Goal: Task Accomplishment & Management: Manage account settings

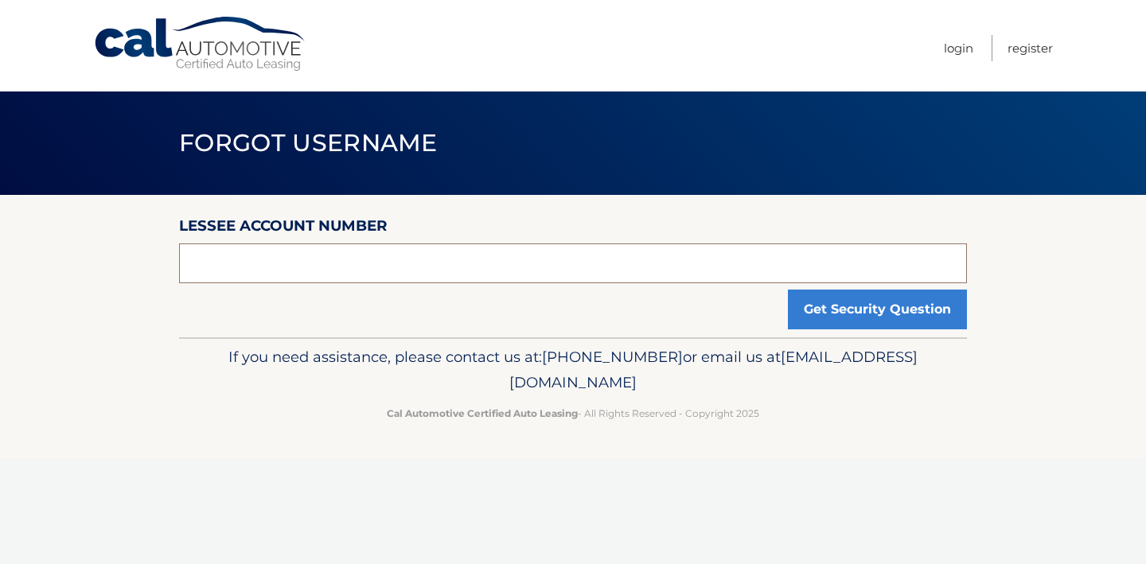
click at [554, 258] on input "text" at bounding box center [573, 263] width 788 height 40
type input "44455999058"
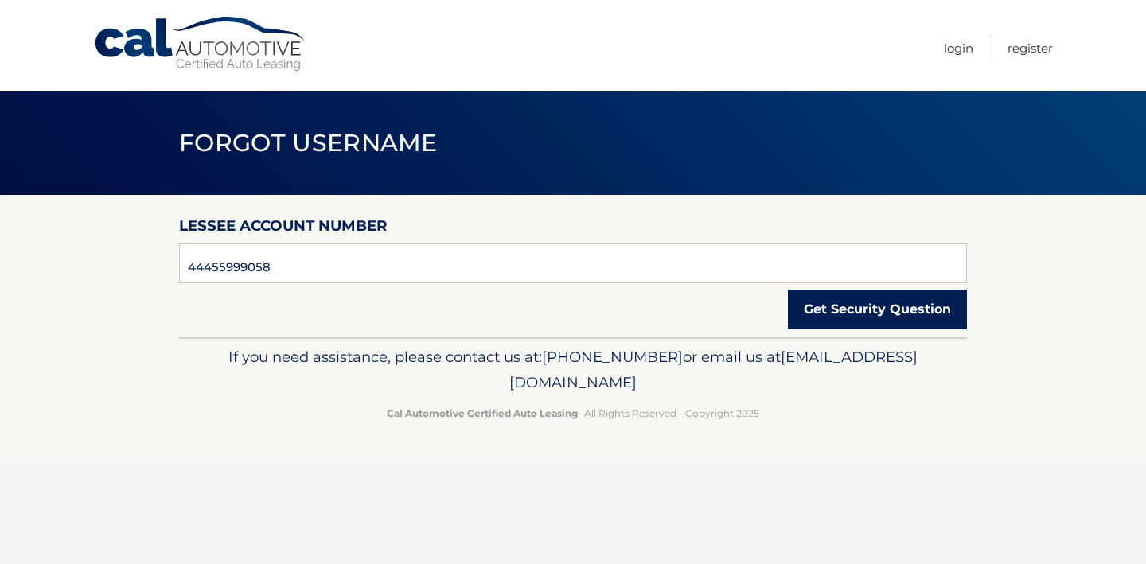
click at [916, 315] on button "Get Security Question" at bounding box center [877, 310] width 179 height 40
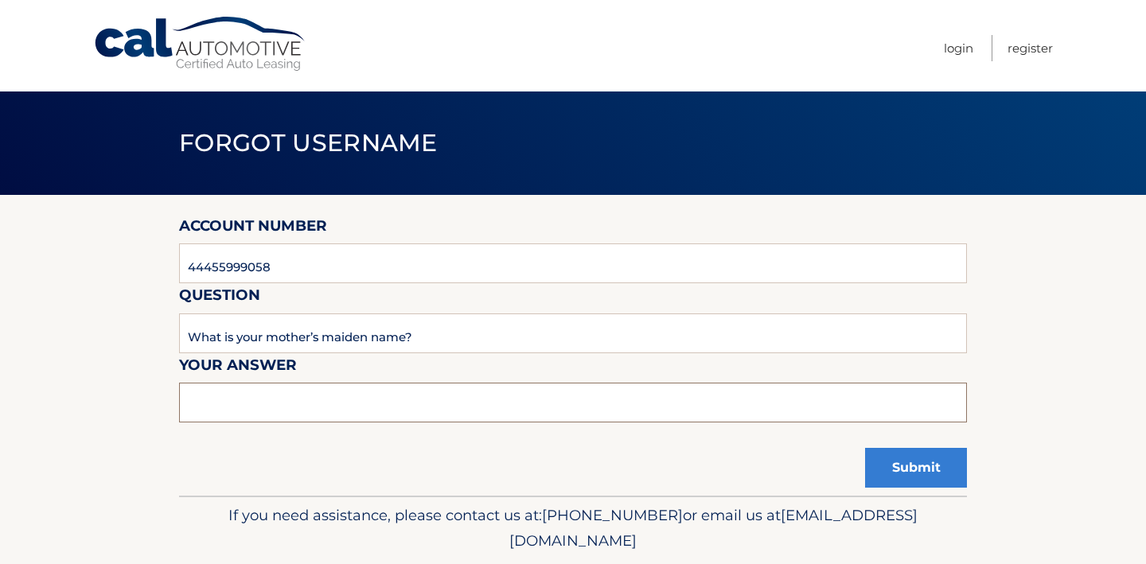
click at [378, 399] on input "text" at bounding box center [573, 403] width 788 height 40
type input "Feng"
click at [932, 472] on button "Submit" at bounding box center [916, 468] width 102 height 40
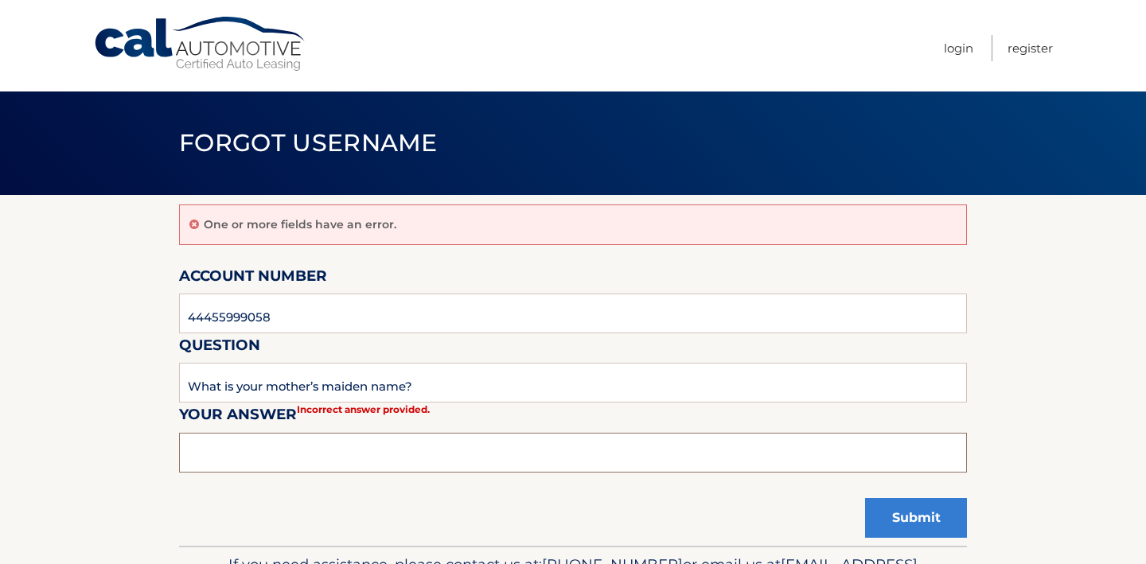
click at [484, 454] on input "text" at bounding box center [573, 453] width 788 height 40
type input "yuxiu"
click at [937, 527] on button "Submit" at bounding box center [916, 518] width 102 height 40
click at [401, 325] on input "44455999058" at bounding box center [573, 314] width 788 height 40
click at [356, 447] on input "text" at bounding box center [573, 453] width 788 height 40
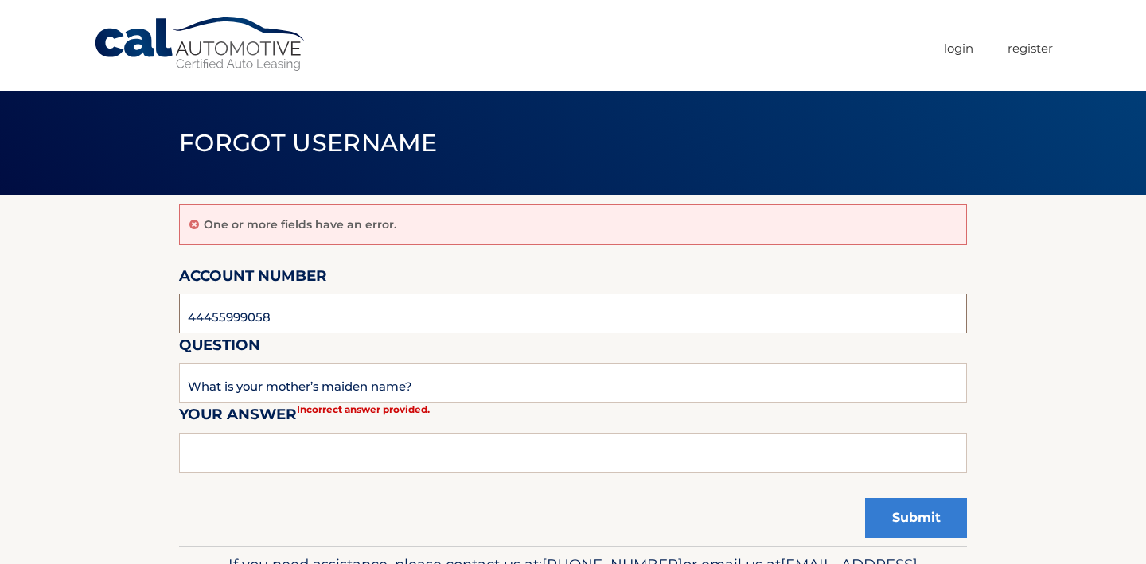
click at [484, 295] on input "44455999058" at bounding box center [573, 314] width 788 height 40
click at [305, 326] on input "44455999058" at bounding box center [573, 314] width 788 height 40
click at [955, 45] on link "Login" at bounding box center [958, 48] width 29 height 26
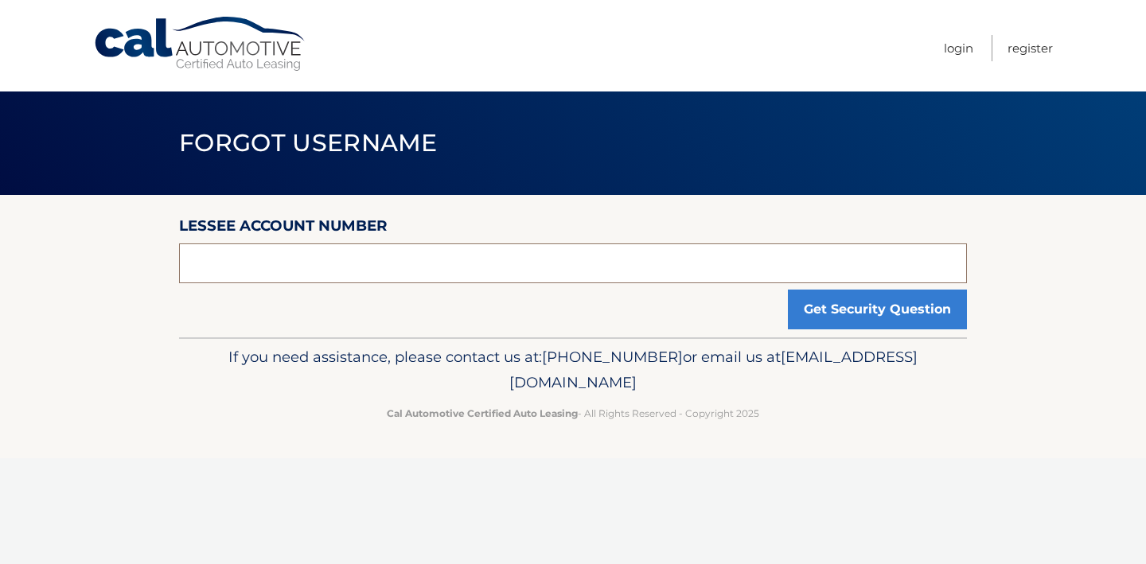
click at [646, 275] on input "text" at bounding box center [573, 263] width 788 height 40
type input "44455999058"
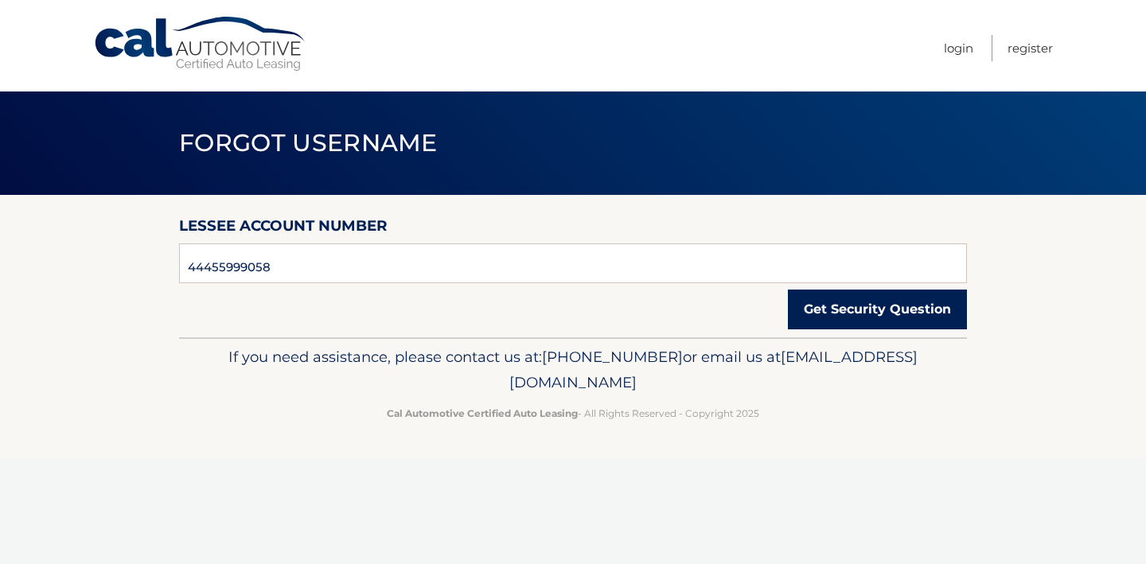
click at [871, 310] on button "Get Security Question" at bounding box center [877, 310] width 179 height 40
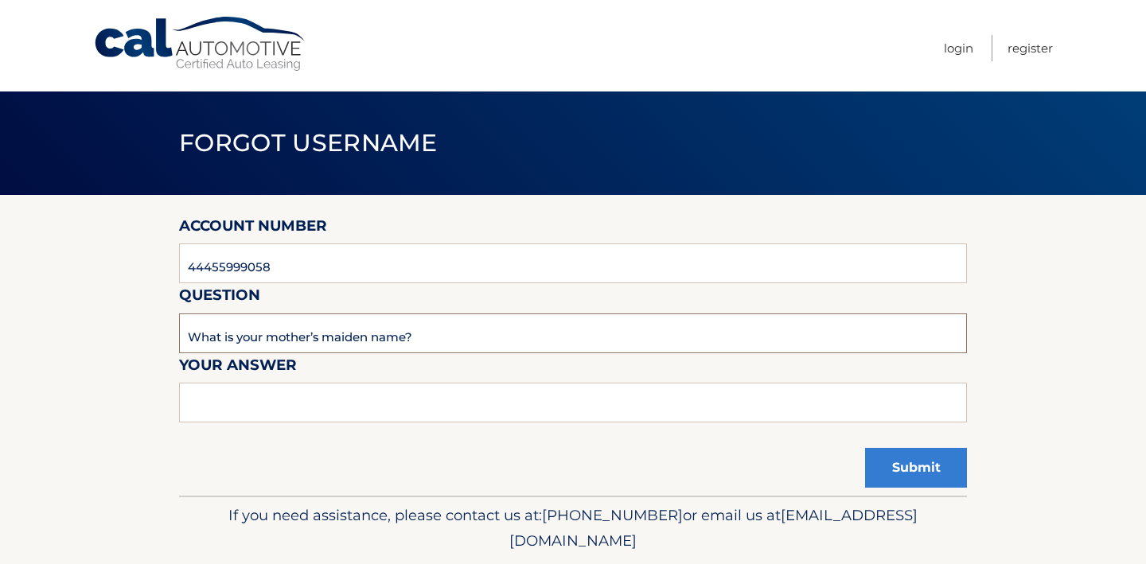
click at [395, 343] on input "What is your mother’s maiden name?" at bounding box center [573, 333] width 788 height 40
click at [284, 407] on input "text" at bounding box center [573, 403] width 788 height 40
type input "Feng"
click at [929, 478] on button "Submit" at bounding box center [916, 468] width 102 height 40
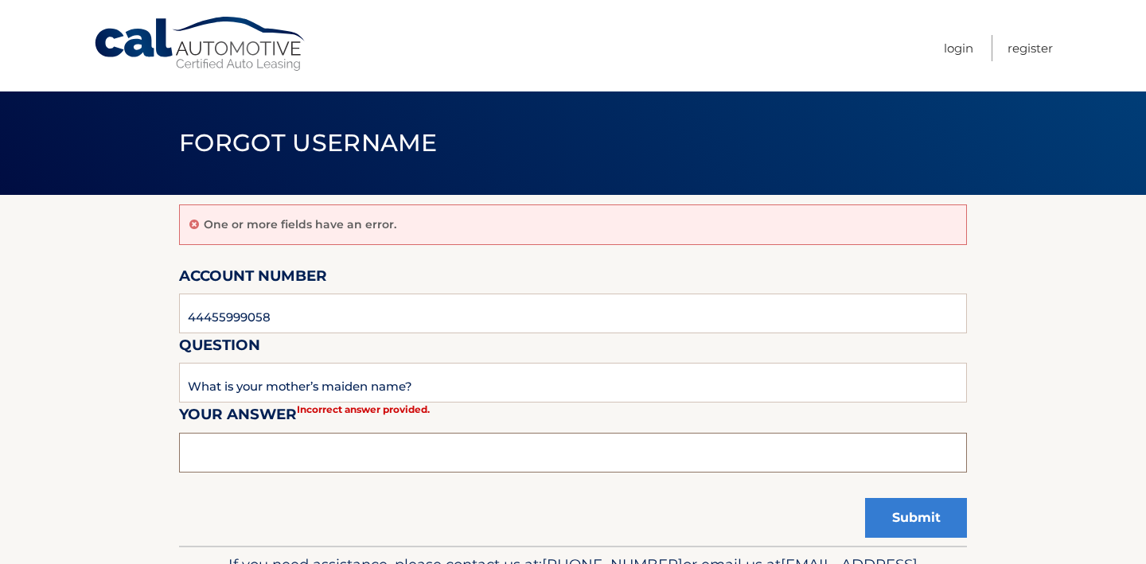
click at [331, 458] on input "text" at bounding box center [573, 453] width 788 height 40
type input "feng"
click at [930, 514] on button "Submit" at bounding box center [916, 518] width 102 height 40
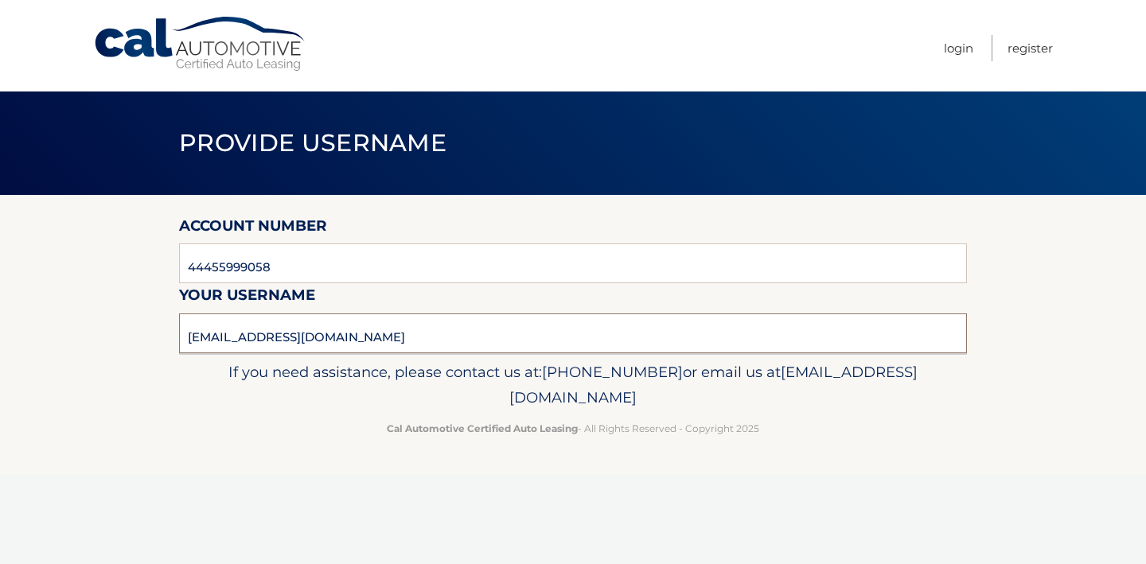
click at [705, 333] on input "[EMAIL_ADDRESS][DOMAIN_NAME]" at bounding box center [573, 333] width 788 height 40
drag, startPoint x: 360, startPoint y: 339, endPoint x: 172, endPoint y: 330, distance: 188.0
click at [172, 330] on section "Account Number 44455999058 Your username fengjin@gmail.com" at bounding box center [573, 274] width 1146 height 158
click at [963, 50] on link "Login" at bounding box center [958, 48] width 29 height 26
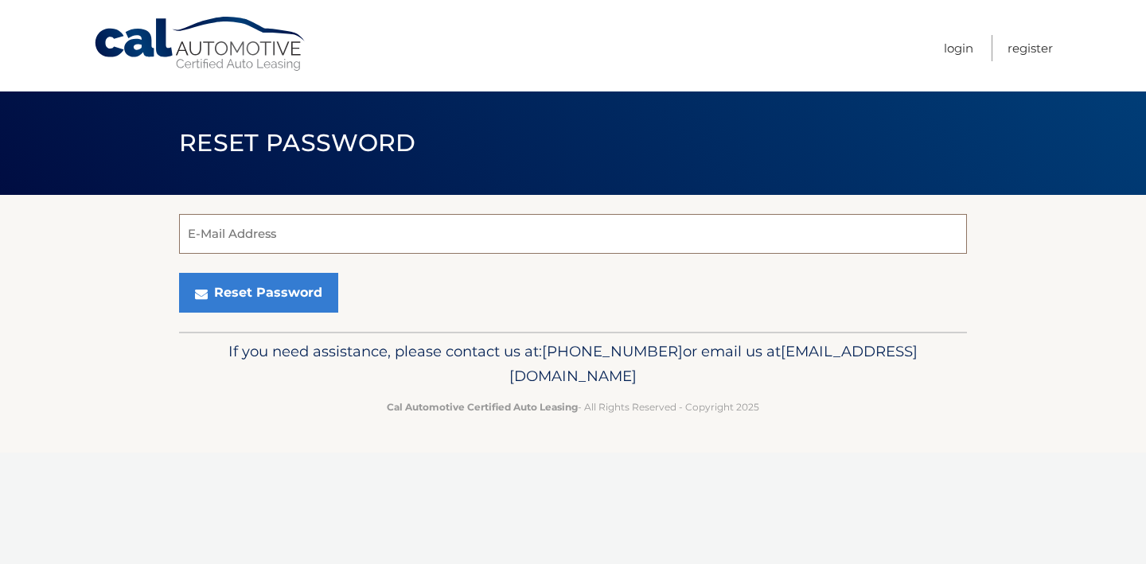
click at [346, 239] on input "E-Mail Address" at bounding box center [573, 234] width 788 height 40
paste input "[EMAIL_ADDRESS][DOMAIN_NAME]"
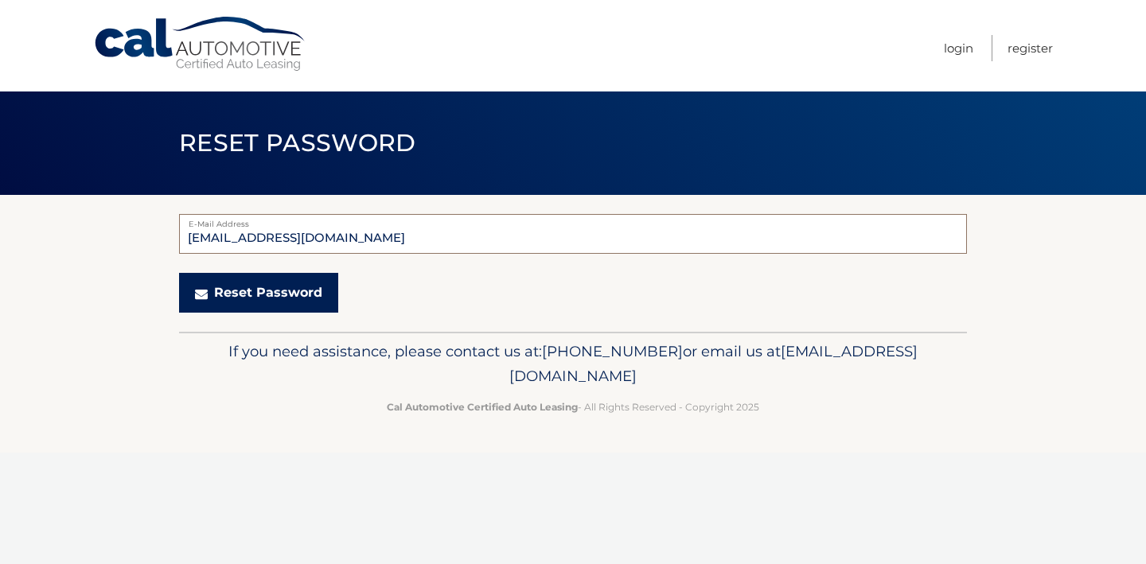
type input "[EMAIL_ADDRESS][DOMAIN_NAME]"
click at [317, 300] on button "Reset Password" at bounding box center [258, 293] width 159 height 40
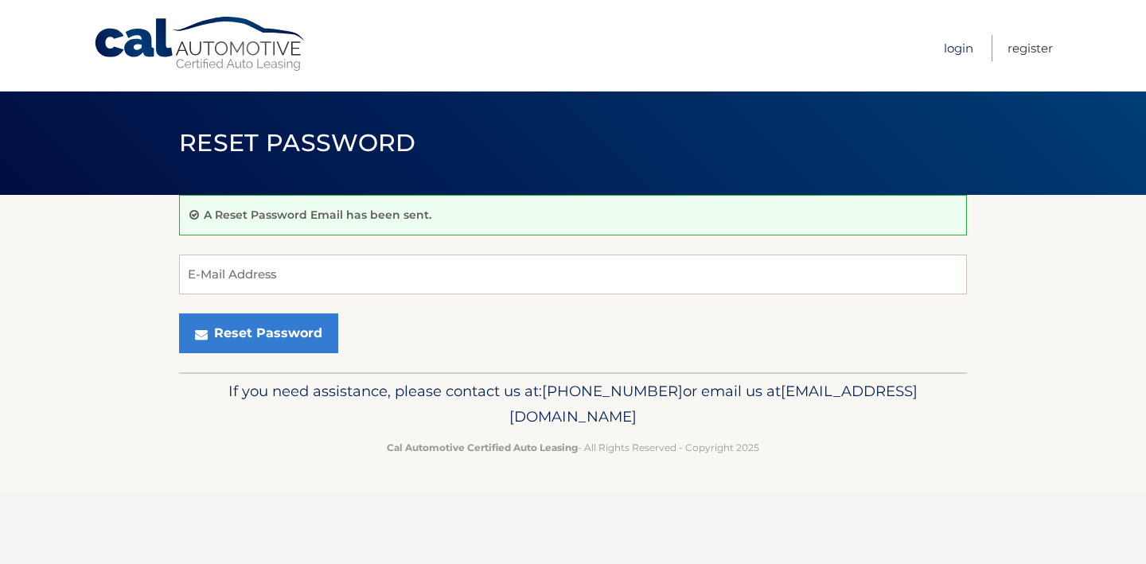
click at [955, 53] on link "Login" at bounding box center [958, 48] width 29 height 26
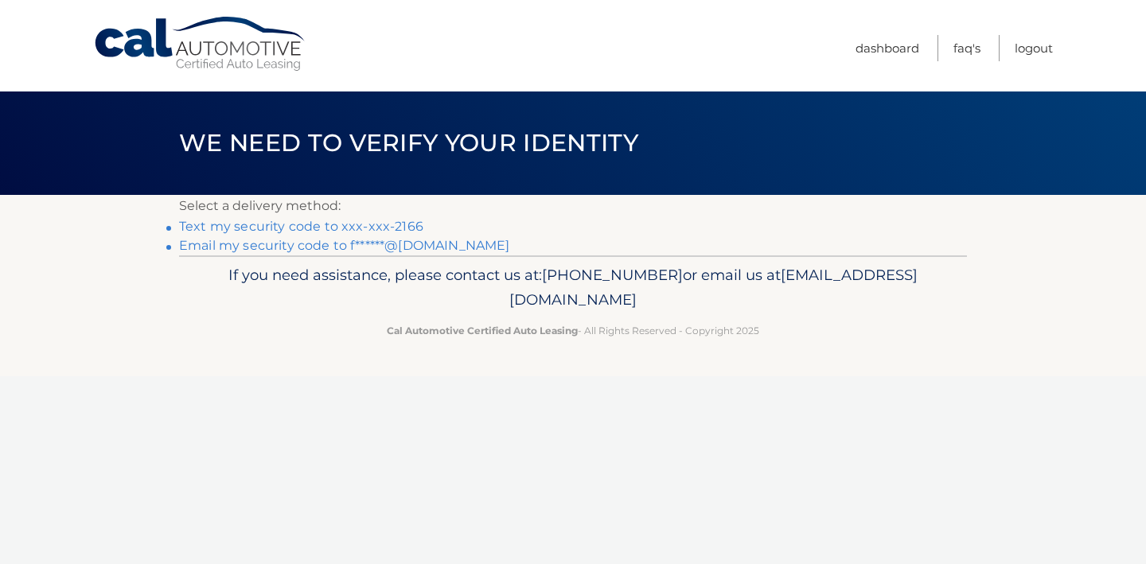
click at [394, 230] on link "Text my security code to xxx-xxx-2166" at bounding box center [301, 226] width 244 height 15
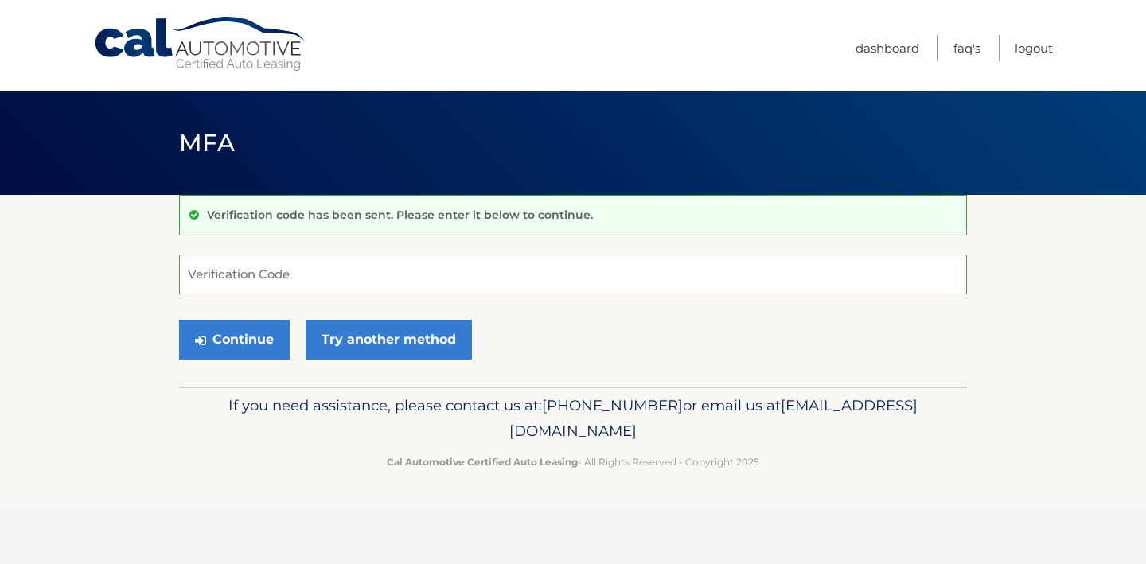
click at [342, 273] on input "Verification Code" at bounding box center [573, 275] width 788 height 40
type input "352054"
click at [243, 344] on button "Continue" at bounding box center [234, 340] width 111 height 40
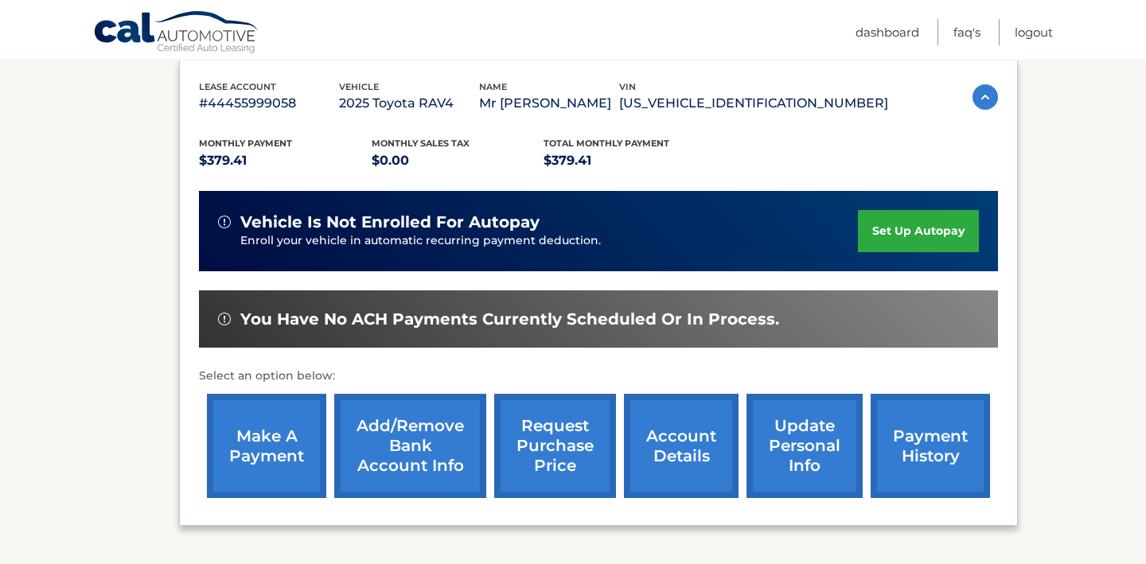
scroll to position [219, 0]
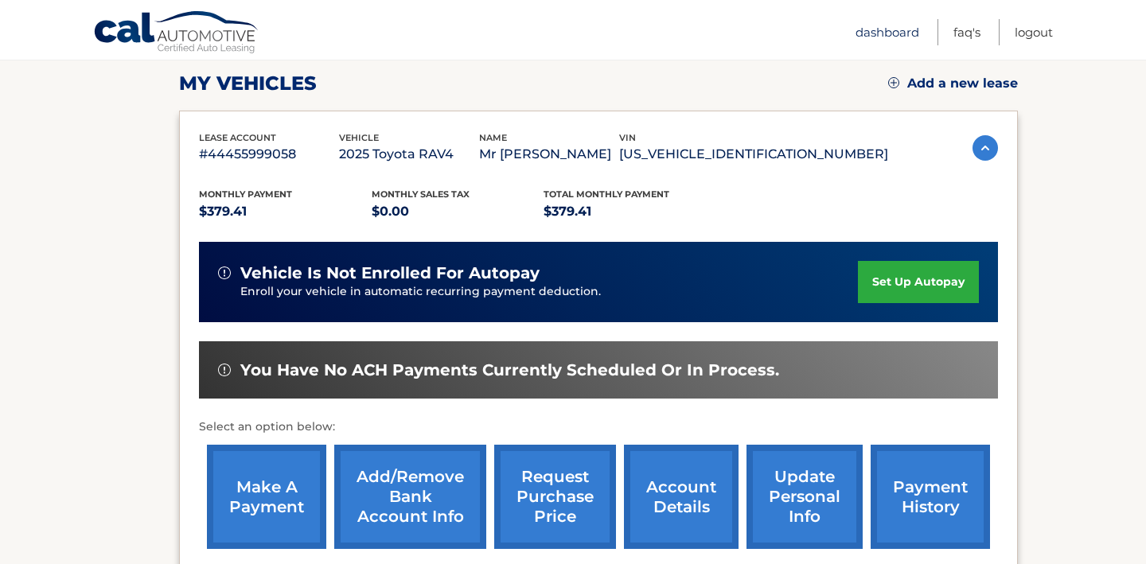
click at [889, 34] on link "Dashboard" at bounding box center [887, 32] width 64 height 26
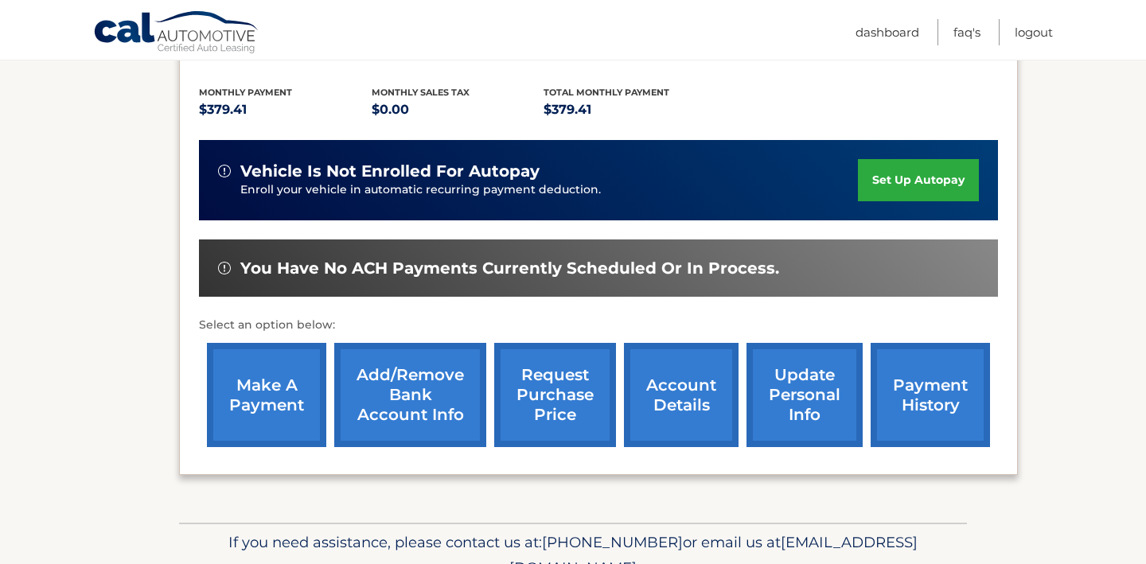
scroll to position [301, 0]
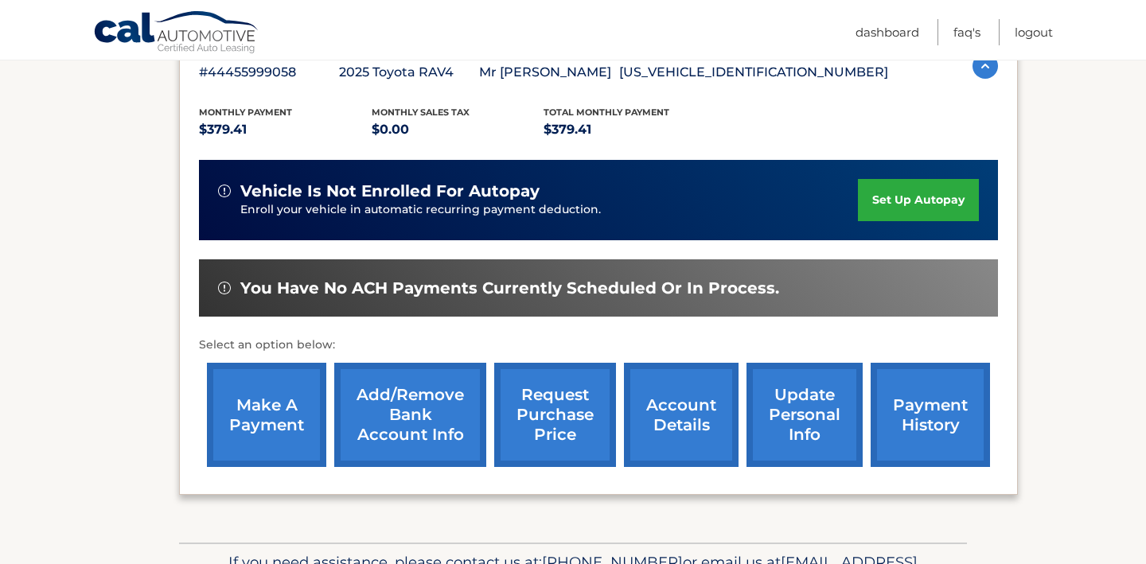
click at [685, 414] on link "account details" at bounding box center [681, 415] width 115 height 104
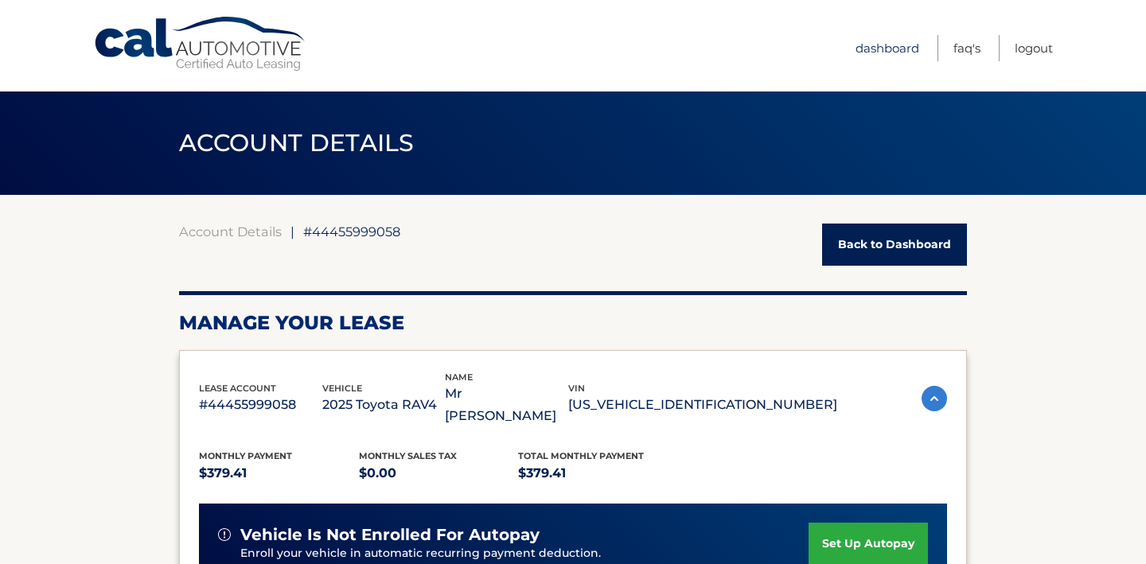
click at [871, 46] on link "Dashboard" at bounding box center [887, 48] width 64 height 26
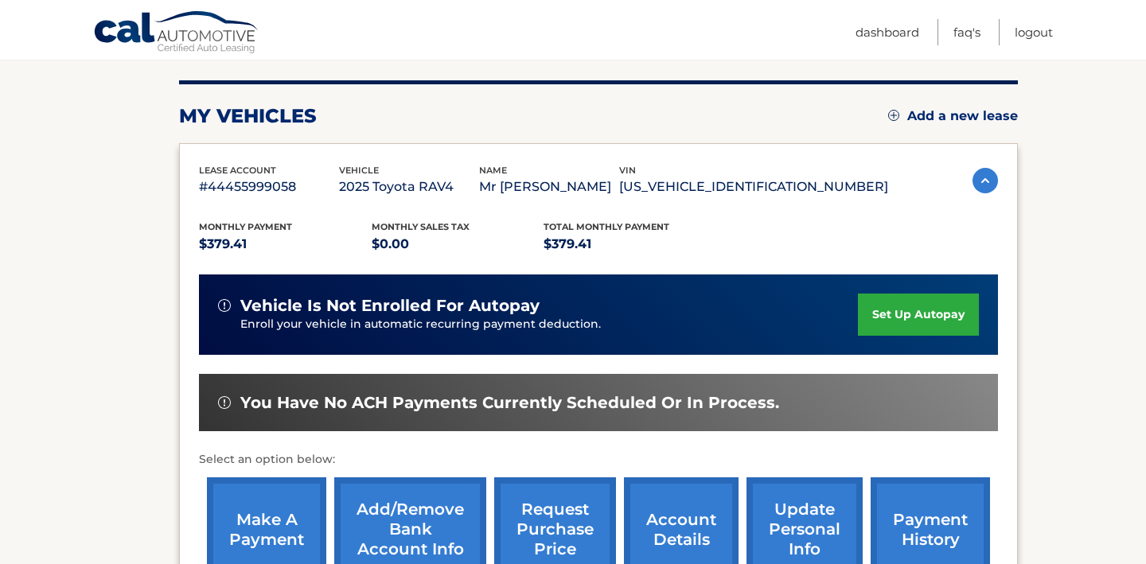
scroll to position [399, 0]
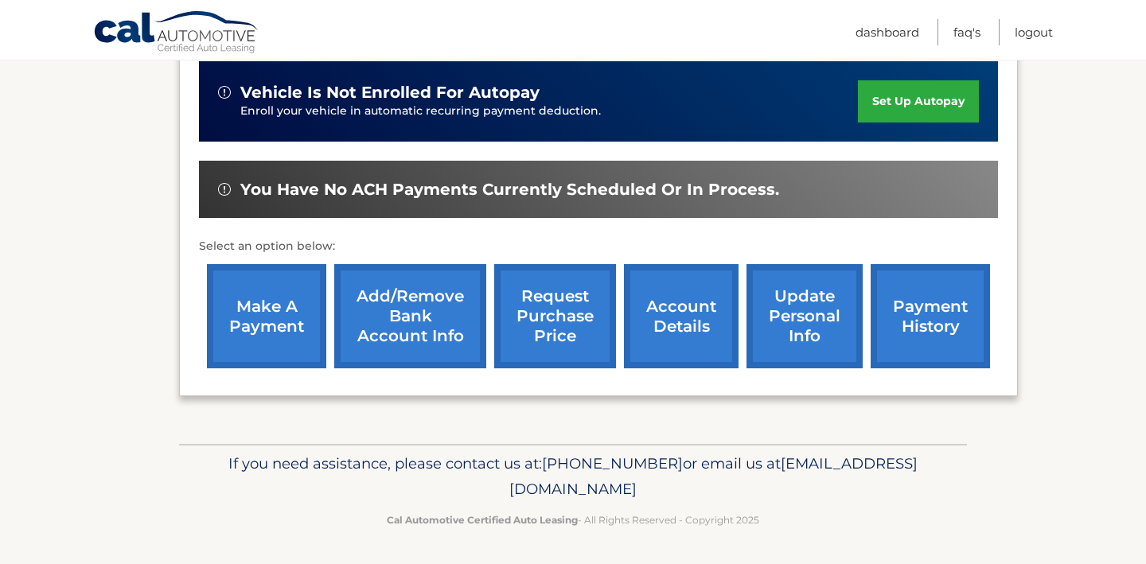
click at [794, 318] on link "update personal info" at bounding box center [804, 316] width 116 height 104
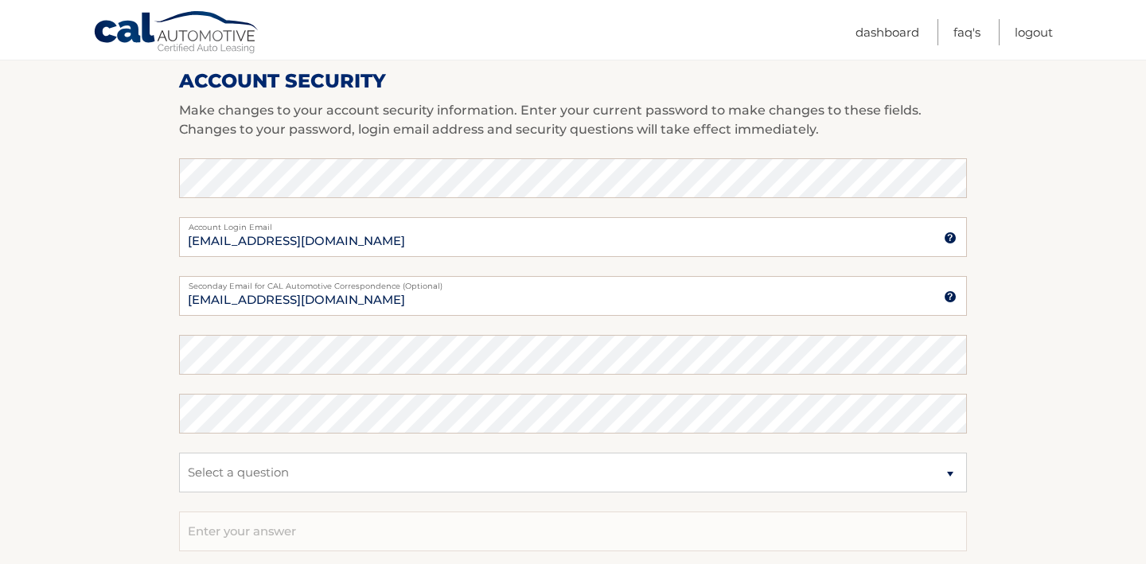
scroll to position [693, 0]
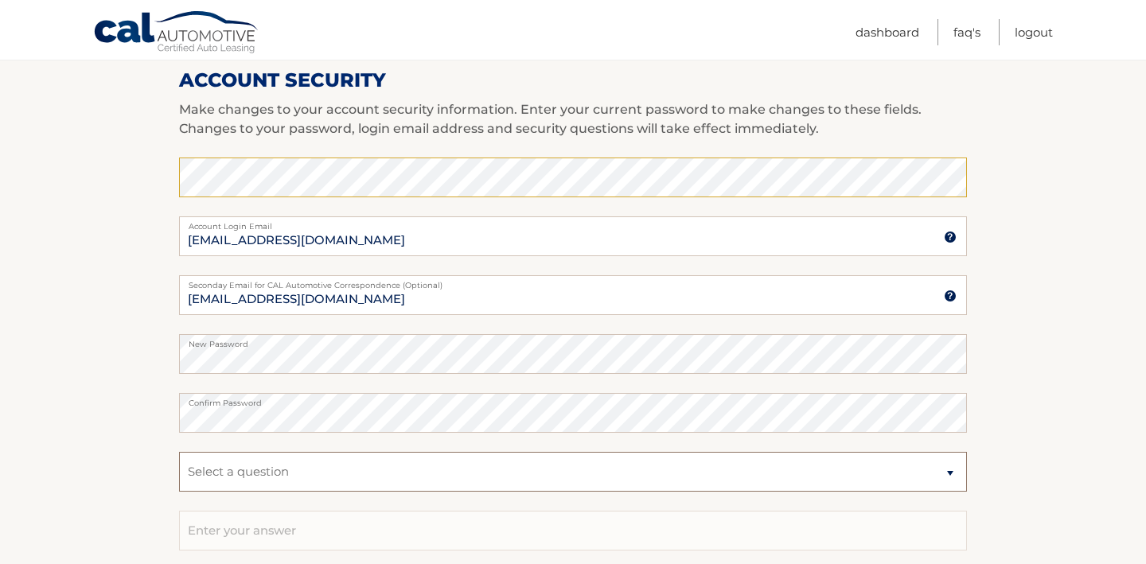
click at [508, 472] on select "Select a question What was the name of your elementary school? What is your mot…" at bounding box center [573, 472] width 788 height 40
select select "2"
click at [179, 452] on select "Select a question What was the name of your elementary school? What is your mot…" at bounding box center [573, 472] width 788 height 40
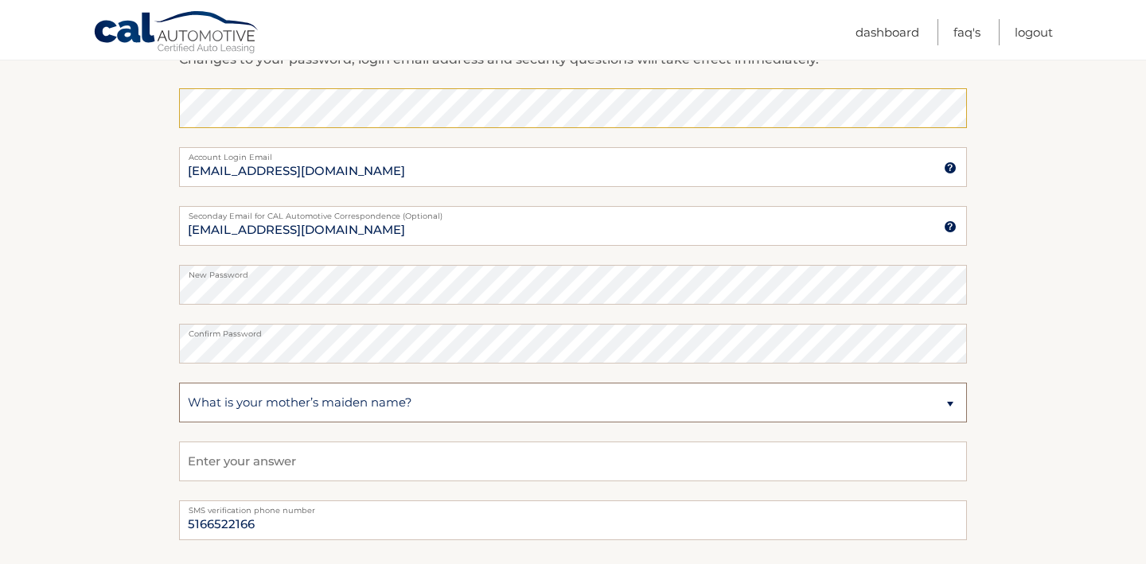
scroll to position [788, 0]
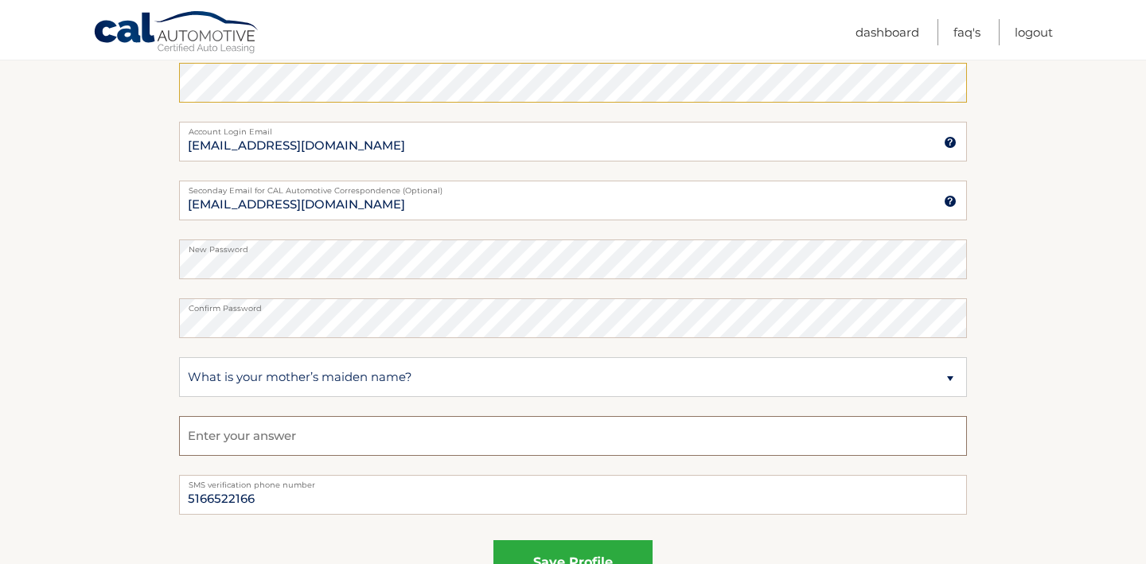
click at [461, 440] on input "text" at bounding box center [573, 436] width 788 height 40
type input "feng"
click at [470, 403] on fieldset "Enter your current password to make changes to these fields fengjin@gmail.com A…" at bounding box center [573, 269] width 788 height 412
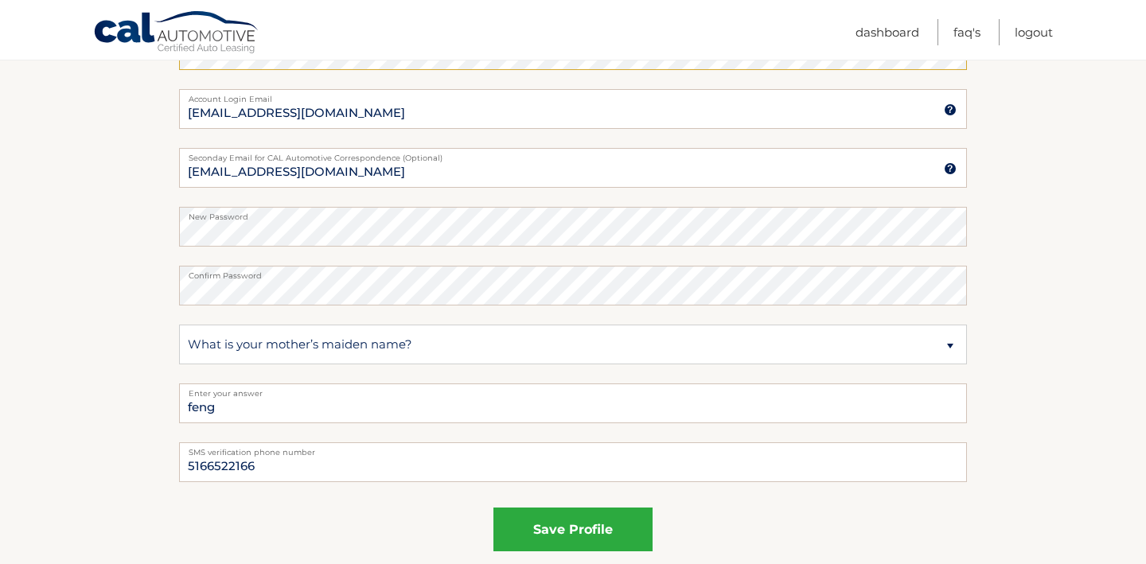
scroll to position [867, 0]
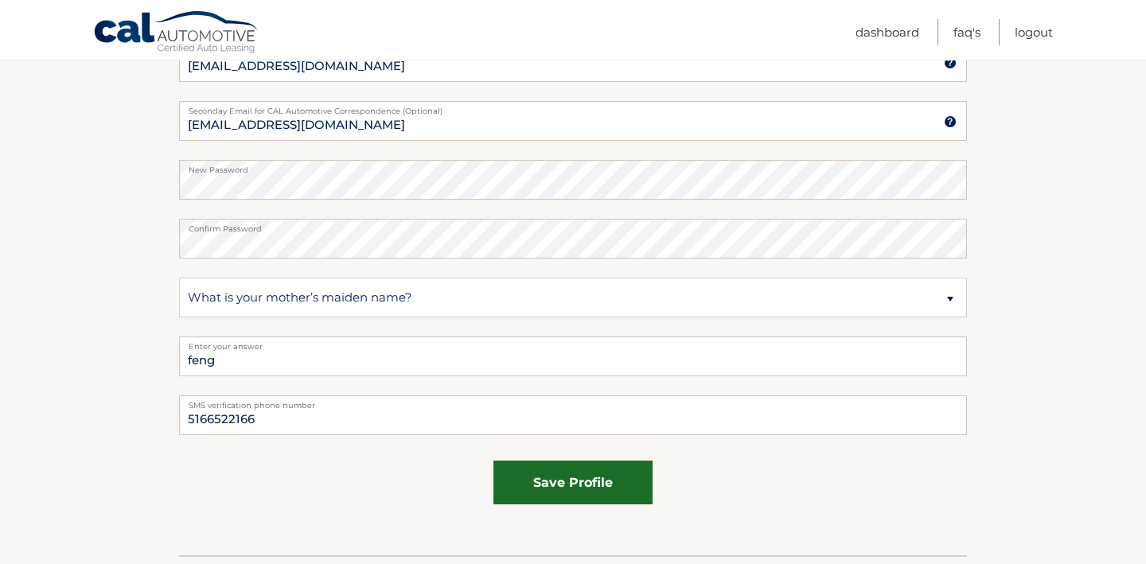
click at [551, 481] on button "save profile" at bounding box center [572, 483] width 159 height 44
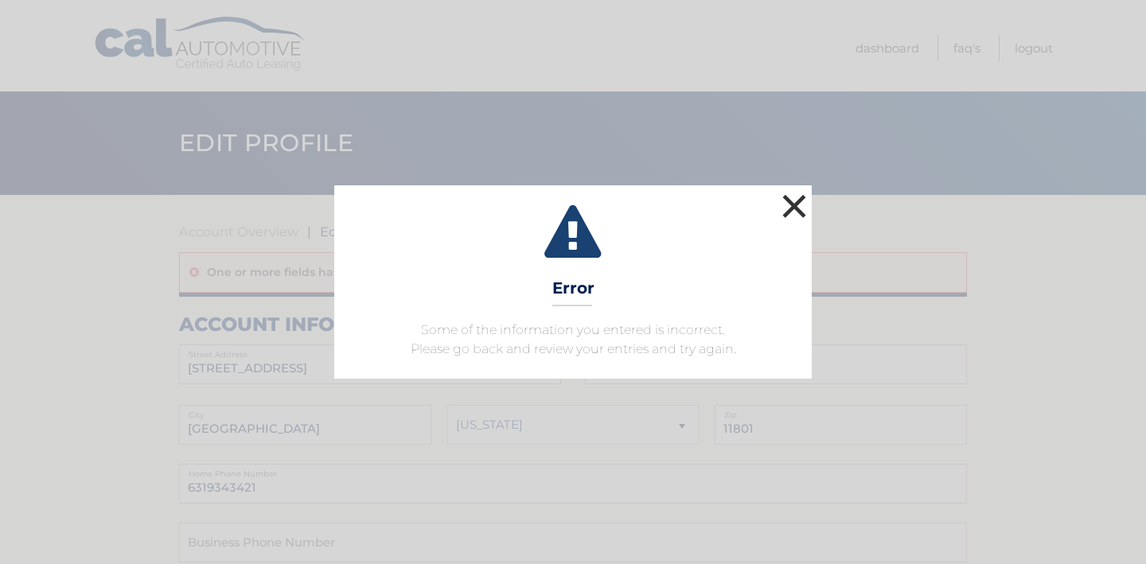
click at [793, 204] on button "×" at bounding box center [794, 206] width 32 height 32
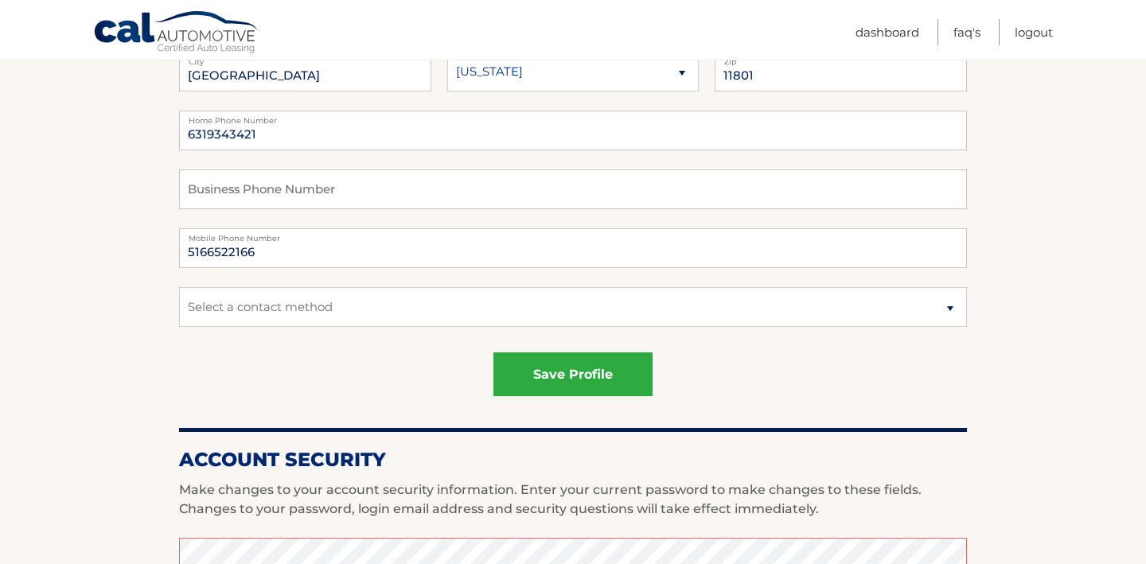
scroll to position [336, 0]
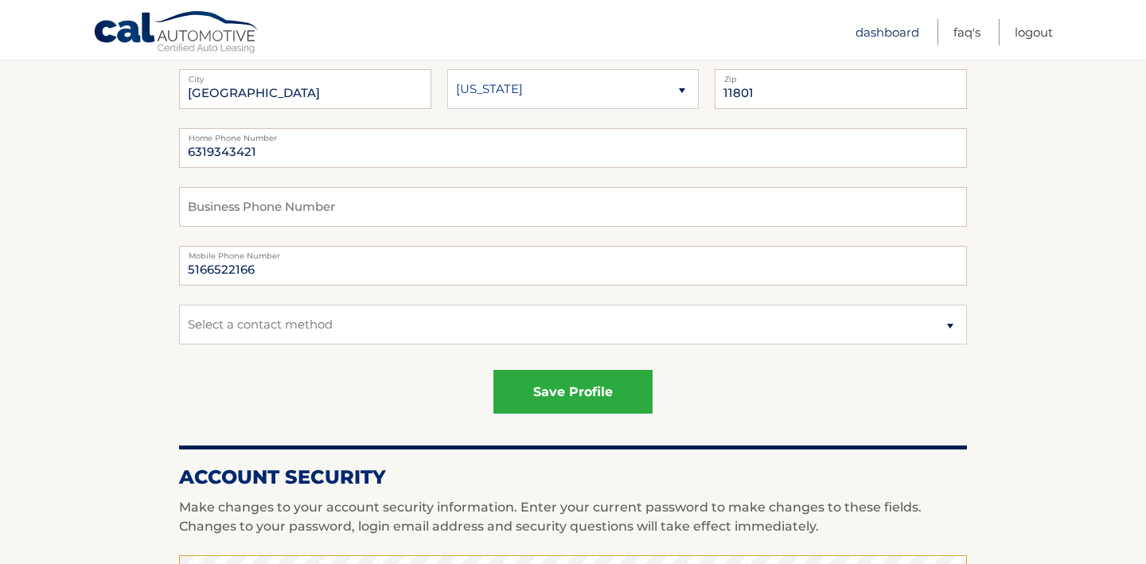
click at [865, 37] on link "Dashboard" at bounding box center [887, 32] width 64 height 26
